Goal: Book appointment/travel/reservation

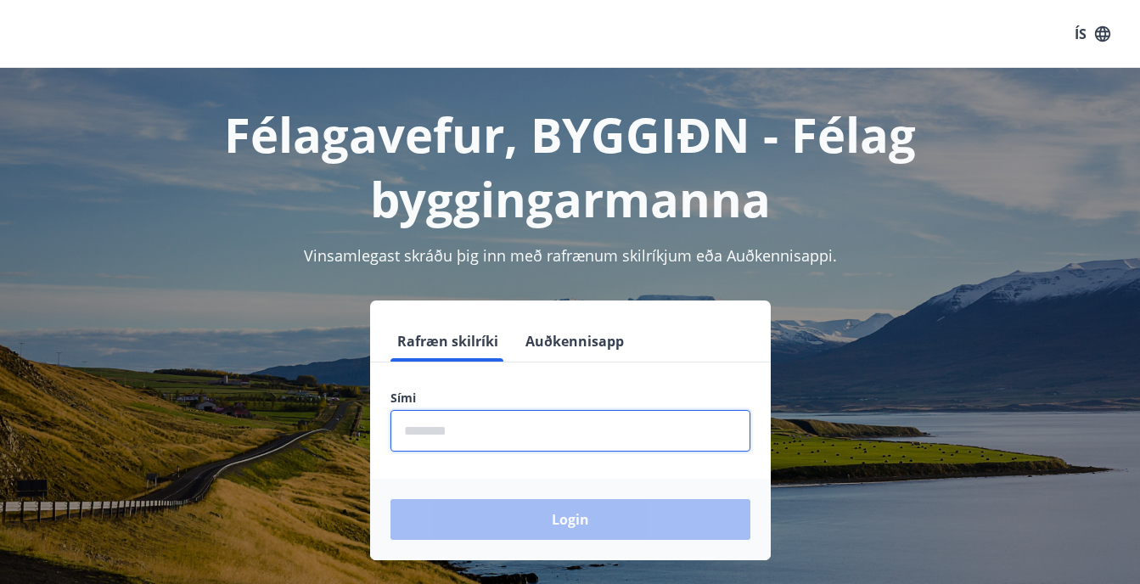
click at [459, 432] on input "phone" at bounding box center [570, 431] width 360 height 42
type input "********"
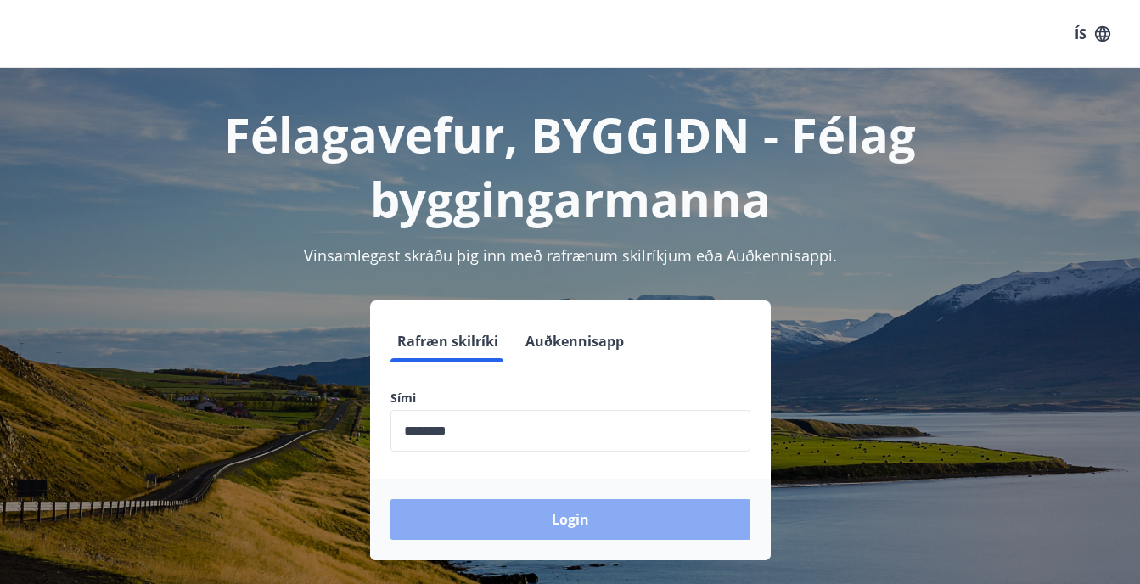
click at [564, 525] on button "Login" at bounding box center [570, 519] width 360 height 41
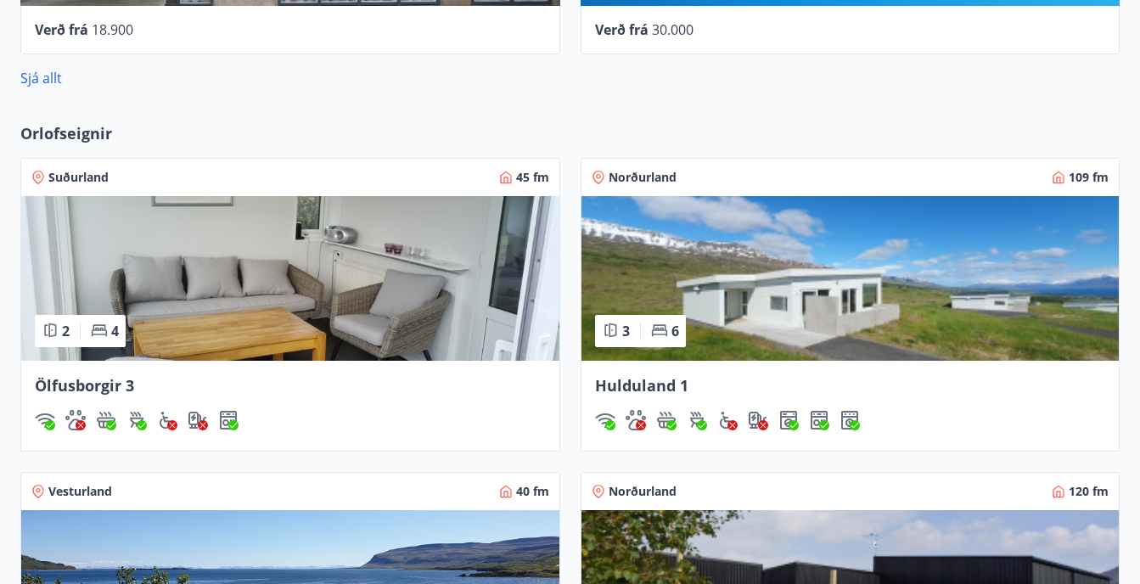
scroll to position [1177, 0]
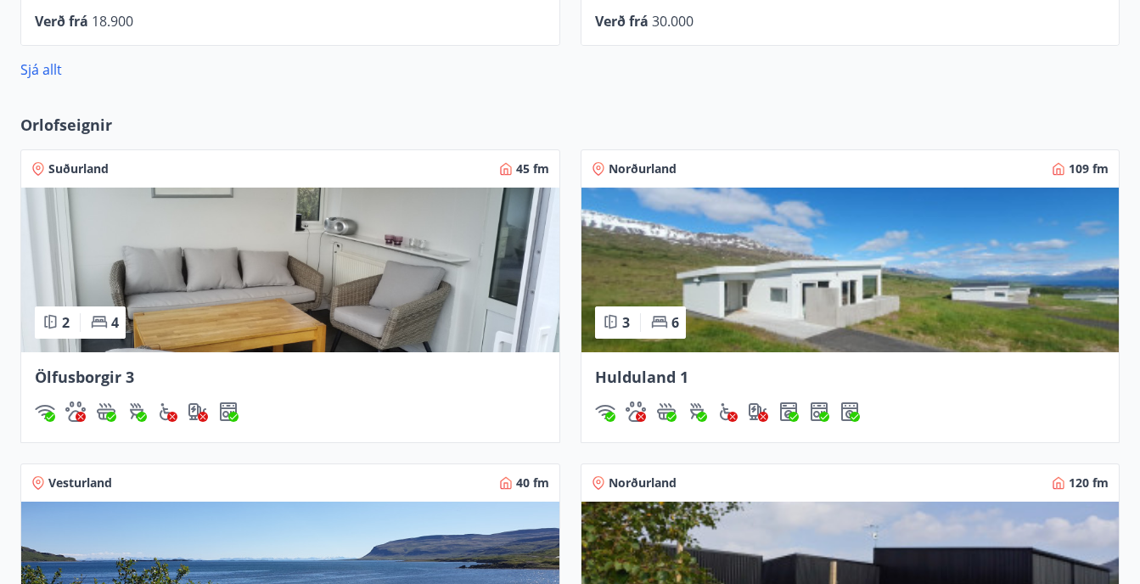
click at [636, 367] on span "Hulduland 1" at bounding box center [641, 377] width 93 height 20
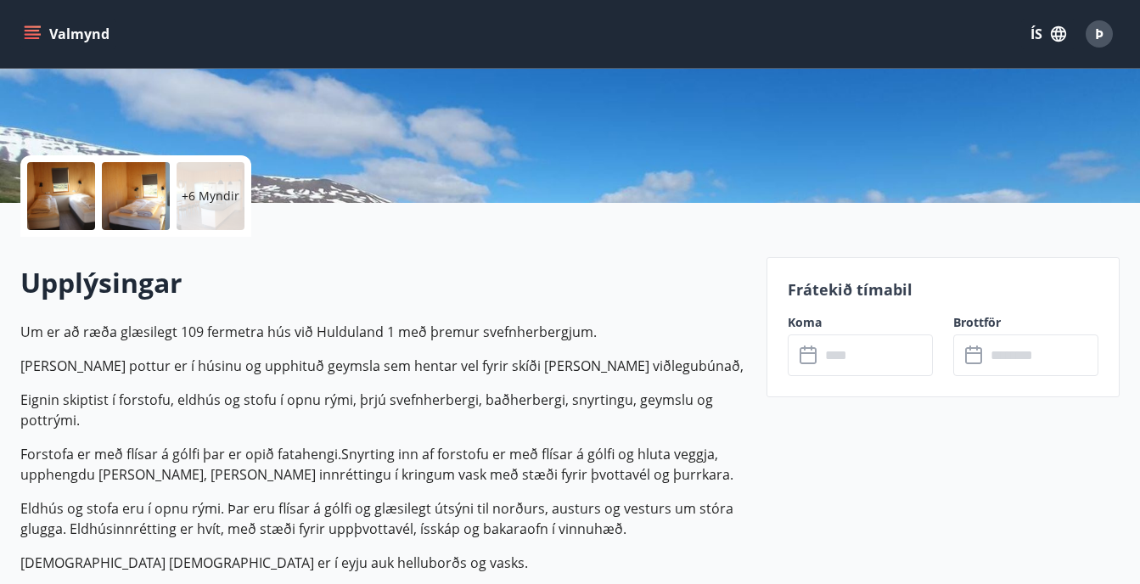
scroll to position [481, 0]
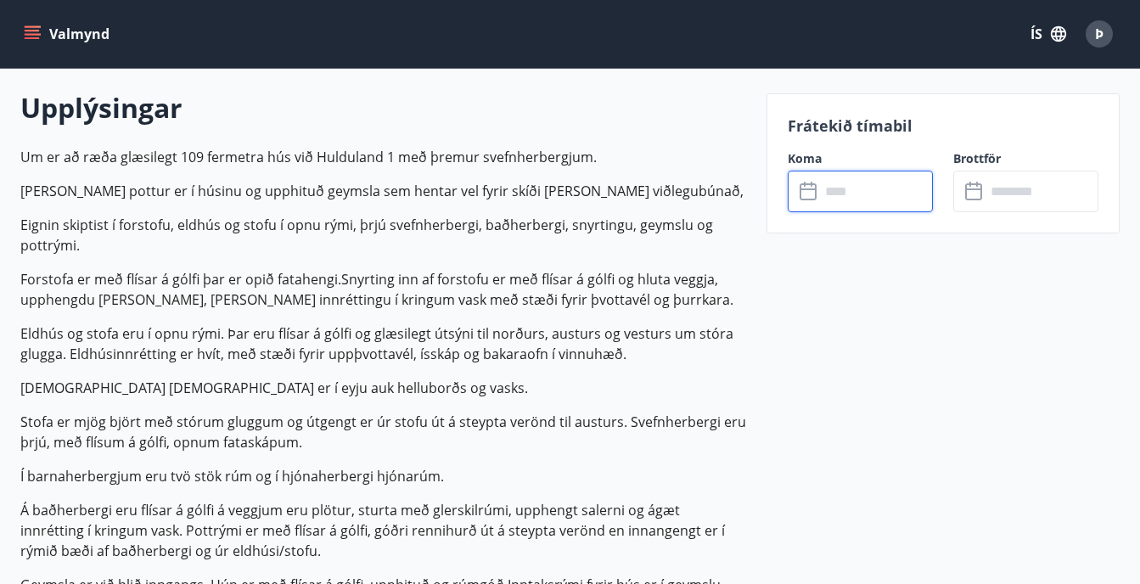
click at [881, 194] on input "text" at bounding box center [876, 192] width 113 height 42
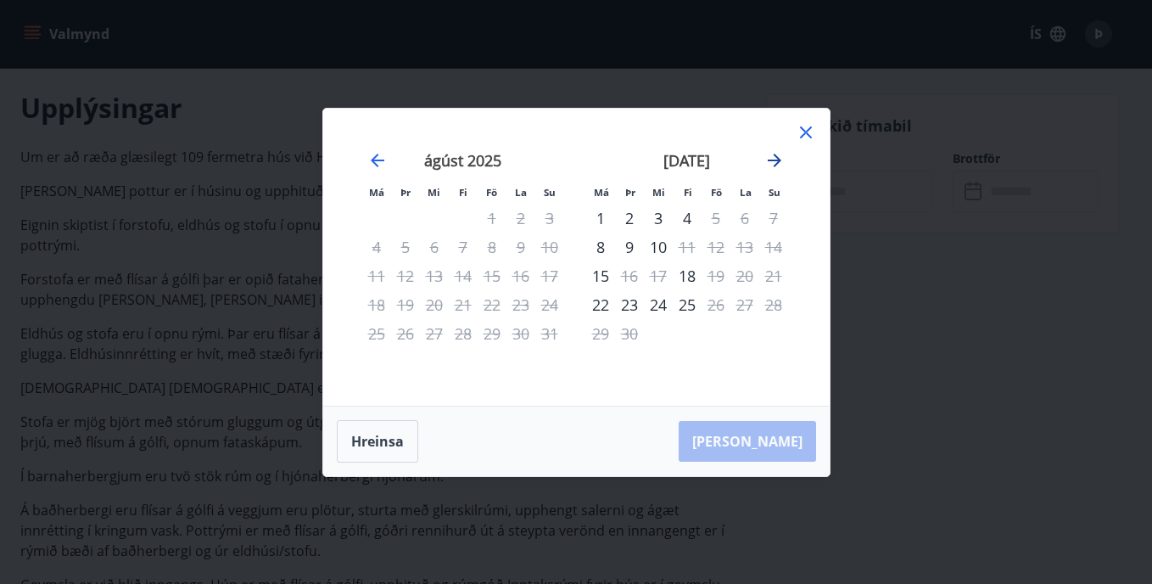
click at [778, 159] on icon "Move forward to switch to the next month." at bounding box center [775, 161] width 14 height 14
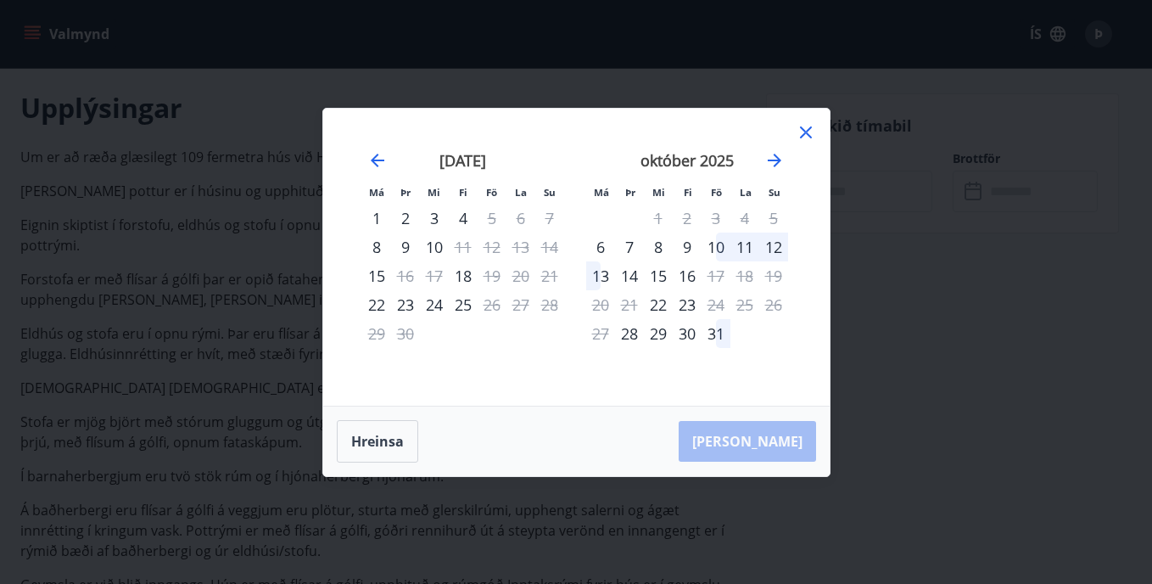
click at [805, 125] on icon at bounding box center [806, 132] width 20 height 20
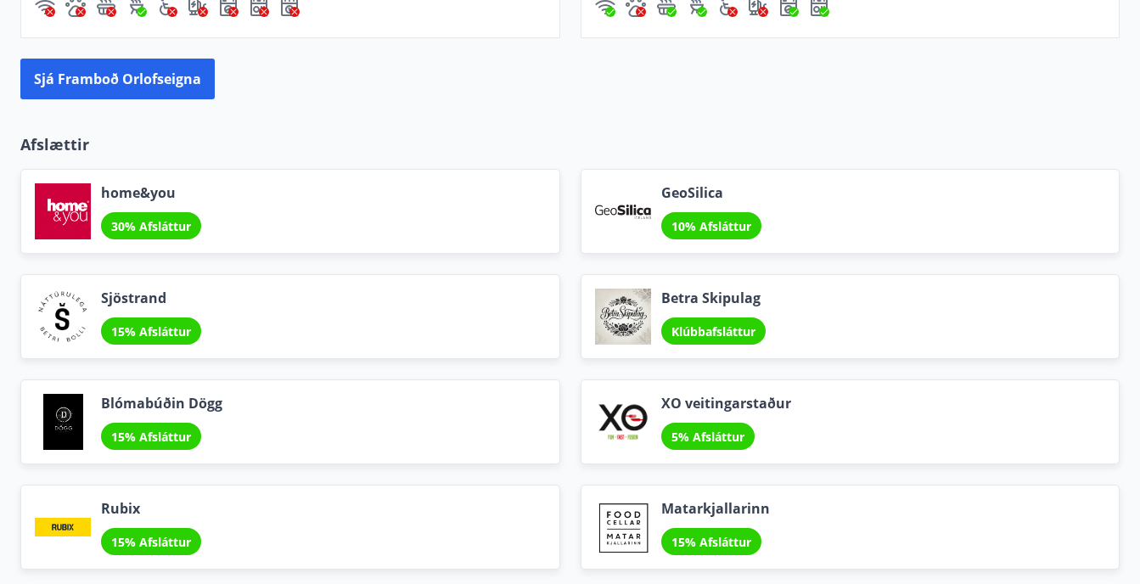
scroll to position [1909, 0]
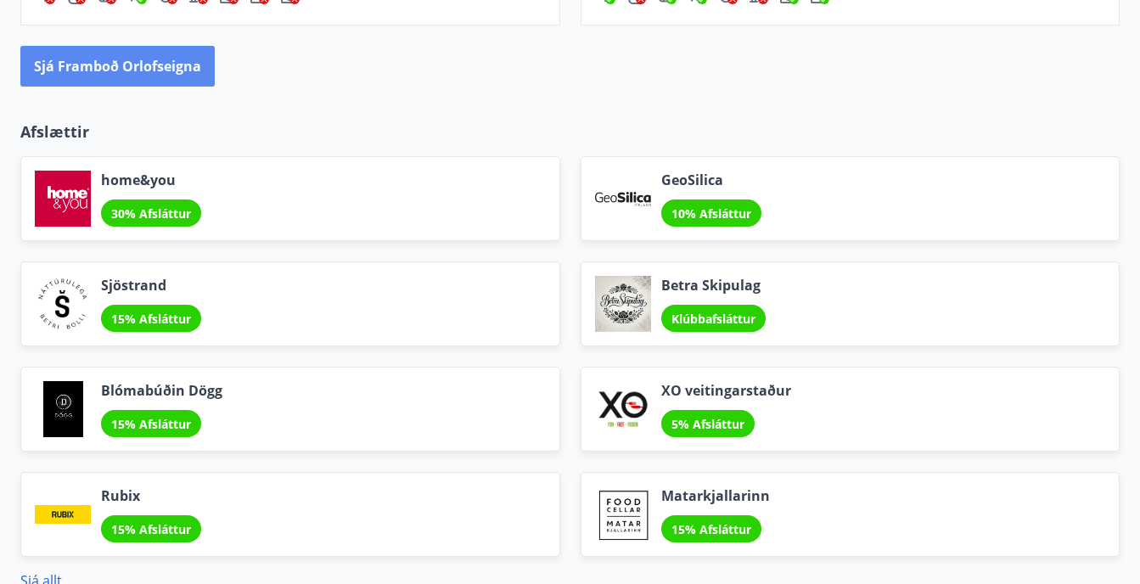
click at [137, 66] on button "Sjá framboð orlofseigna" at bounding box center [117, 66] width 194 height 41
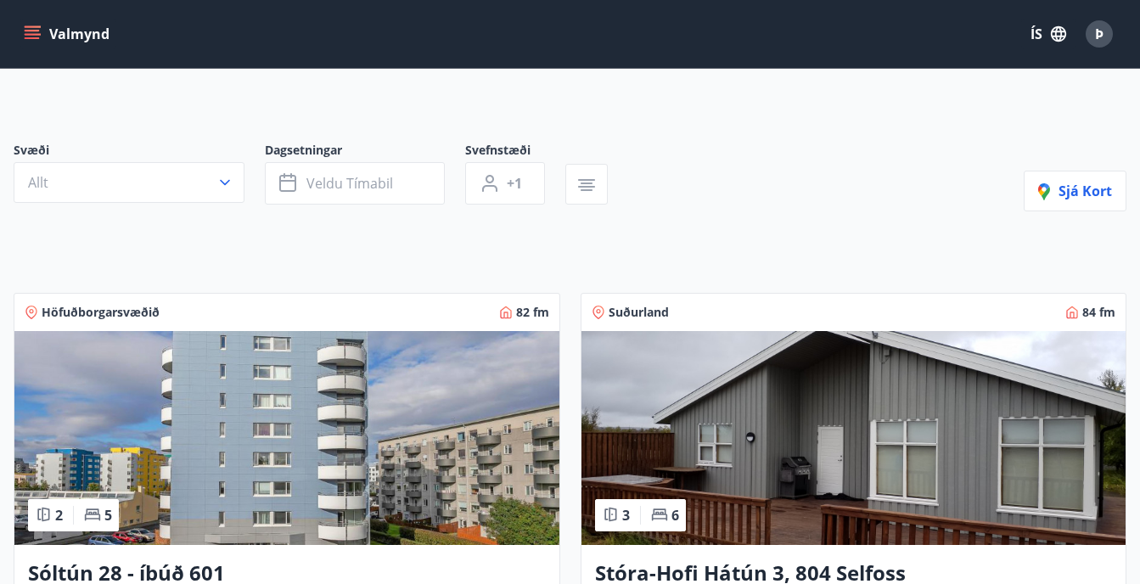
scroll to position [95, 0]
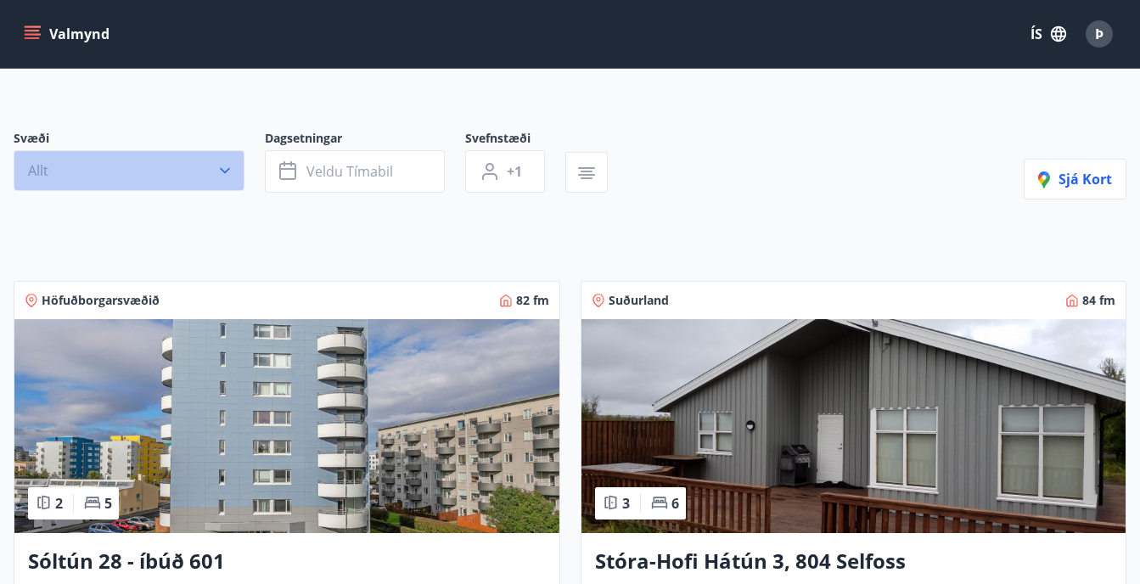
click at [229, 174] on icon "button" at bounding box center [224, 170] width 17 height 17
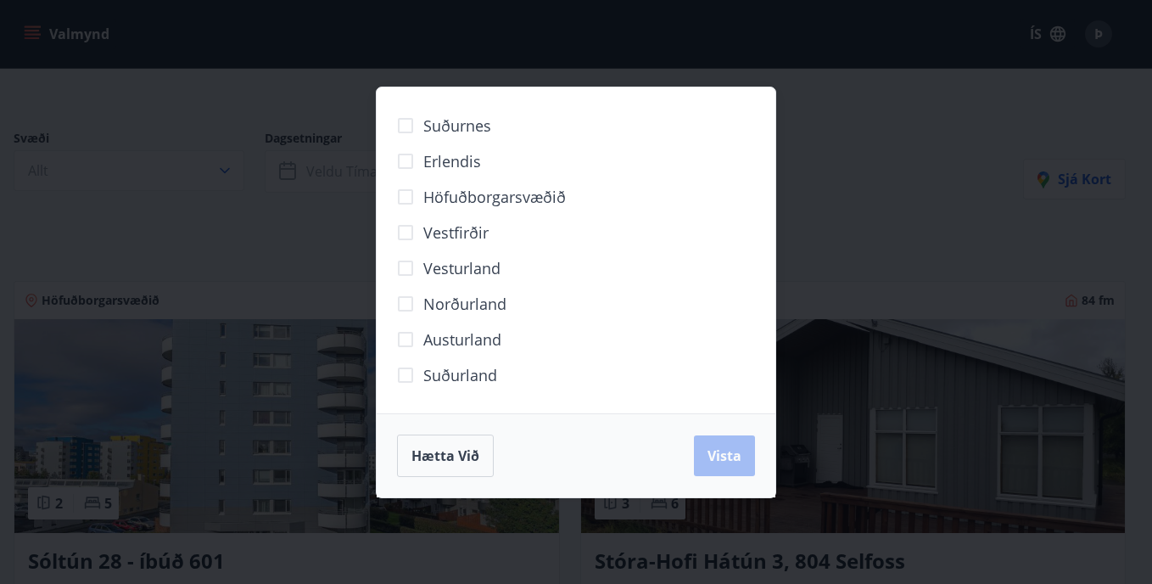
click at [428, 300] on span "Norðurland" at bounding box center [464, 304] width 83 height 22
click at [714, 464] on span "Vista" at bounding box center [725, 455] width 34 height 19
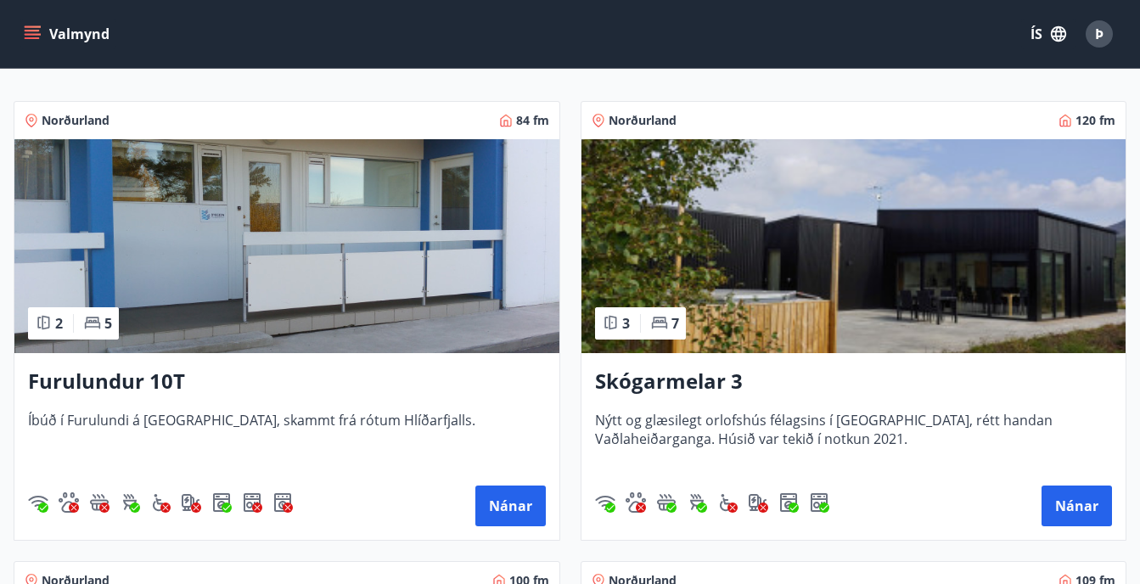
scroll to position [344, 0]
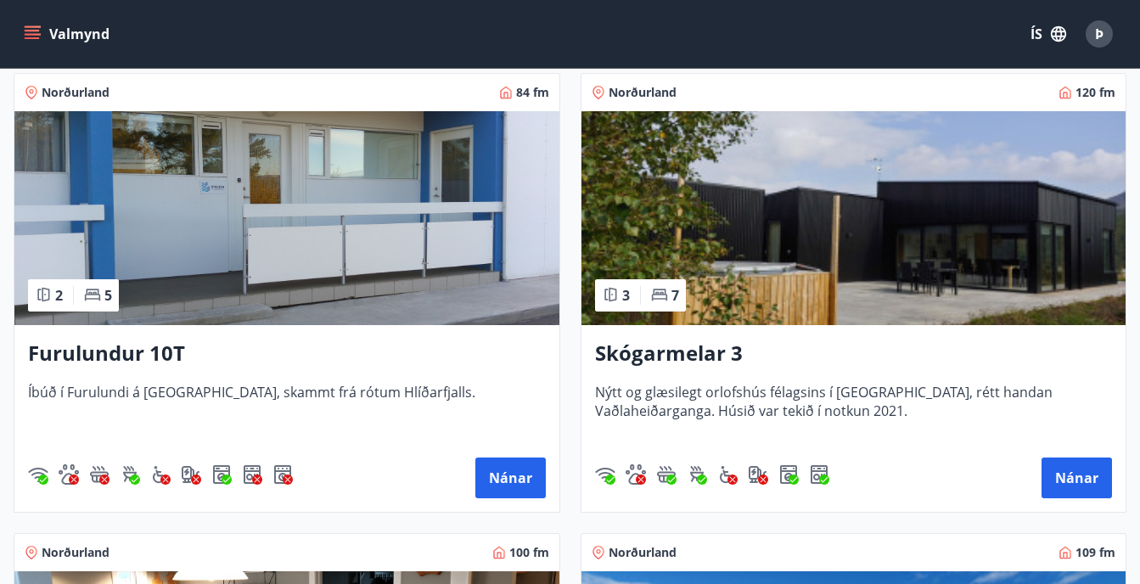
click at [119, 345] on h3 "Furulundur 10T" at bounding box center [287, 354] width 518 height 31
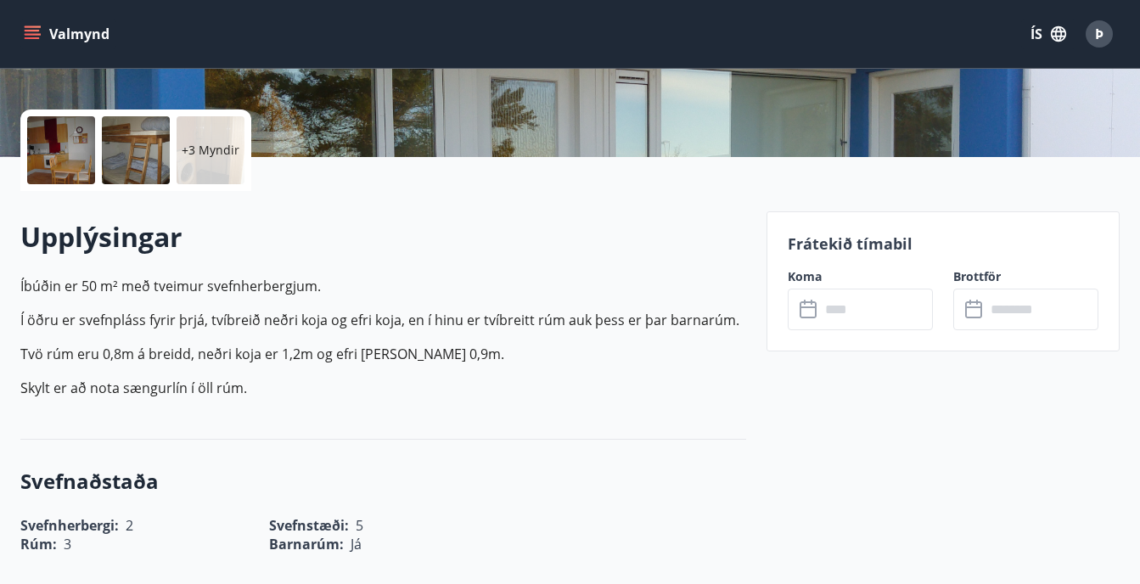
scroll to position [424, 0]
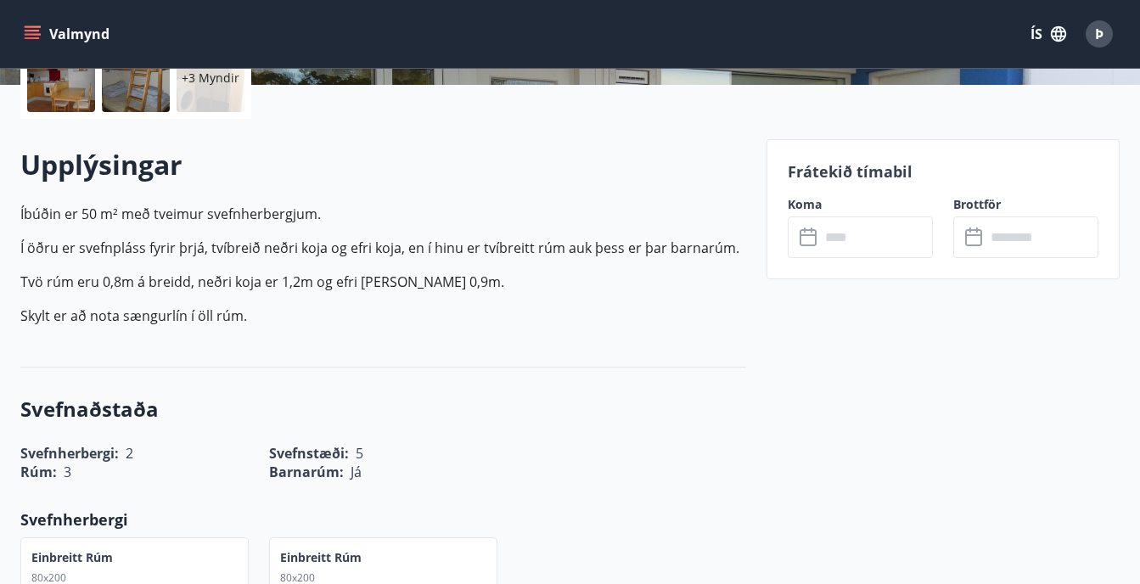
click at [827, 233] on input "text" at bounding box center [876, 237] width 113 height 42
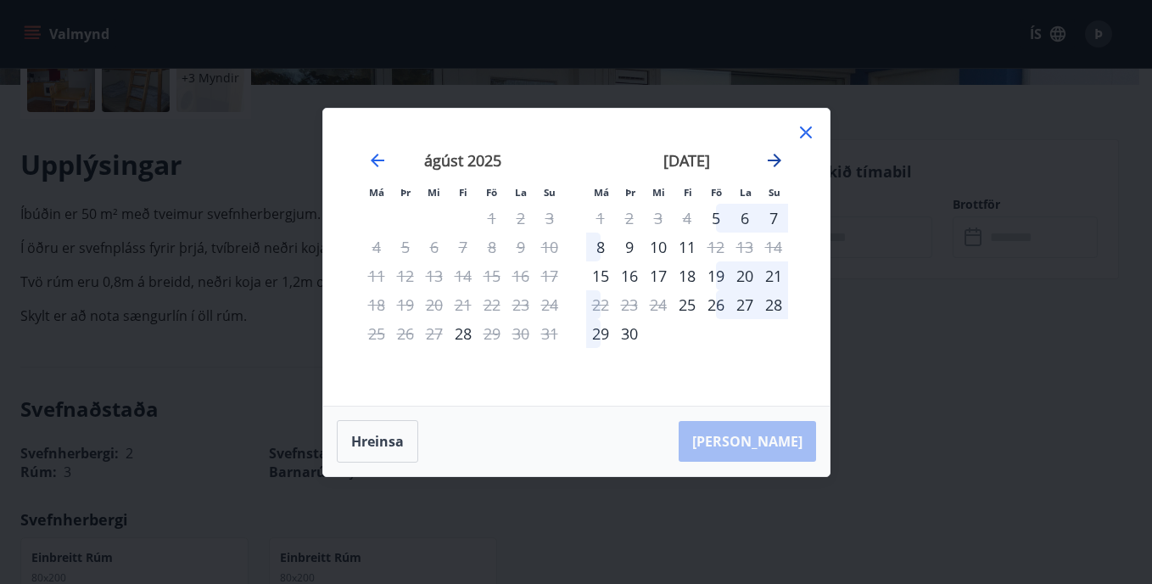
click at [773, 161] on icon "Move forward to switch to the next month." at bounding box center [775, 160] width 20 height 20
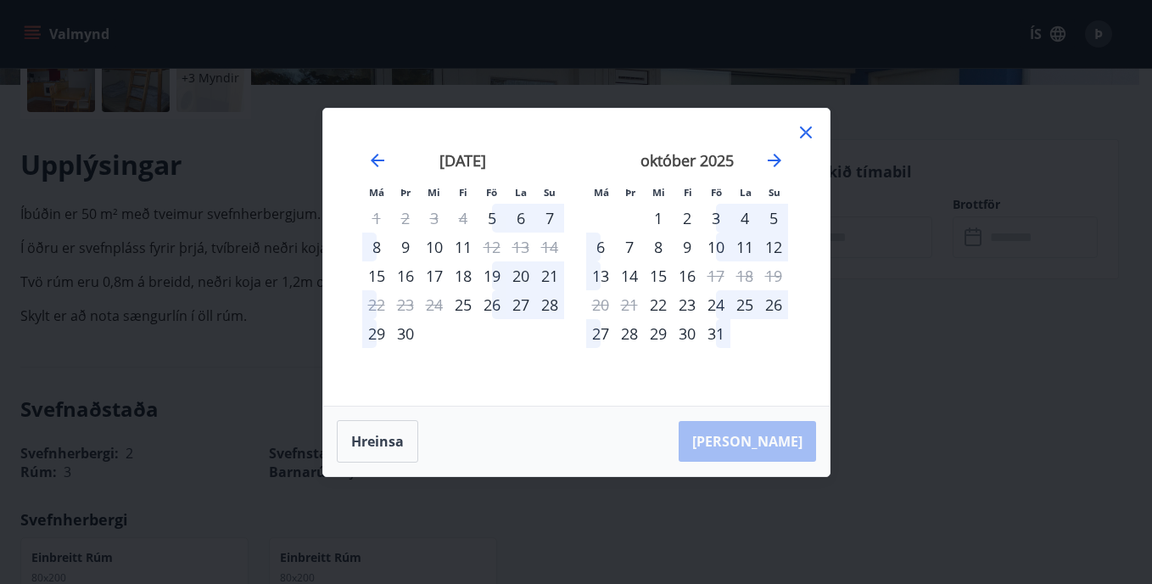
click at [807, 132] on icon at bounding box center [806, 132] width 12 height 12
